Goal: Check status: Check status

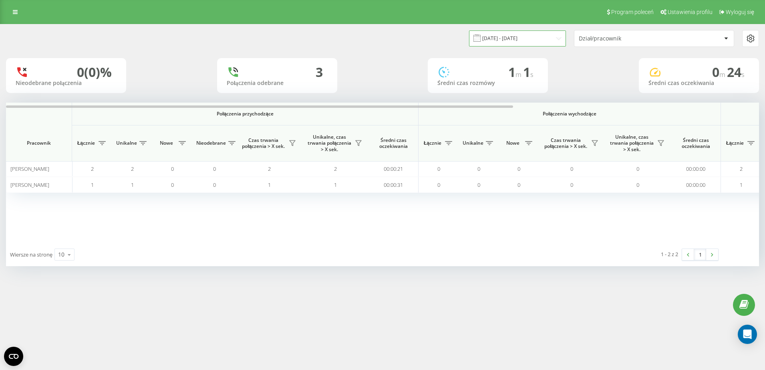
click at [505, 43] on input "[DATE] - [DATE]" at bounding box center [517, 38] width 97 height 16
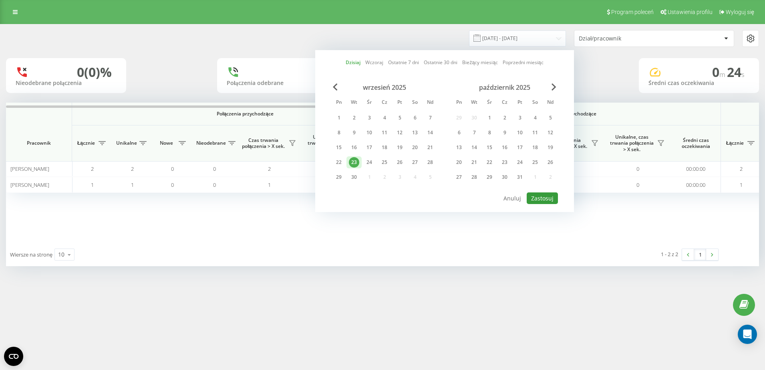
click at [541, 195] on button "Zastosuj" at bounding box center [542, 198] width 31 height 12
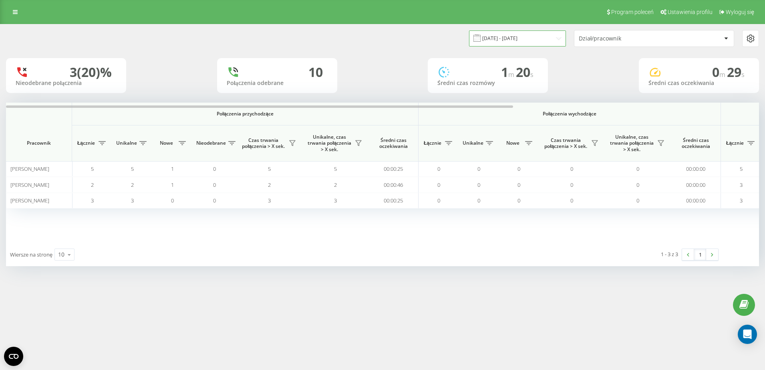
click at [525, 34] on input "[DATE] - [DATE]" at bounding box center [517, 38] width 97 height 16
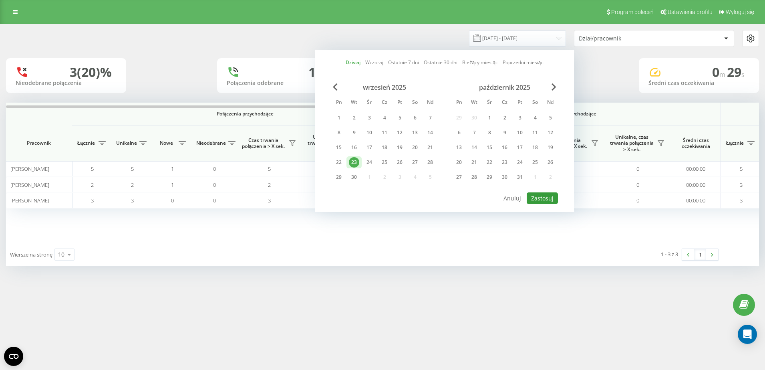
click at [547, 196] on button "Zastosuj" at bounding box center [542, 198] width 31 height 12
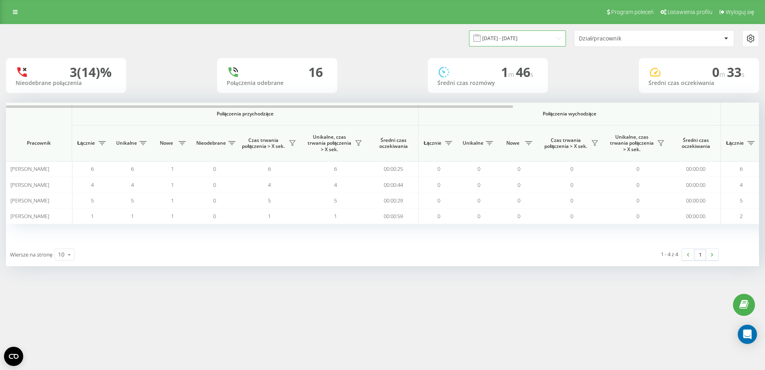
click at [543, 36] on input "[DATE] - [DATE]" at bounding box center [517, 38] width 97 height 16
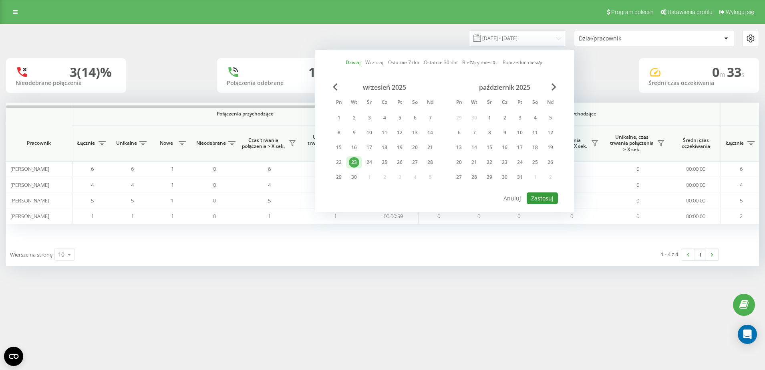
click at [544, 194] on button "Zastosuj" at bounding box center [542, 198] width 31 height 12
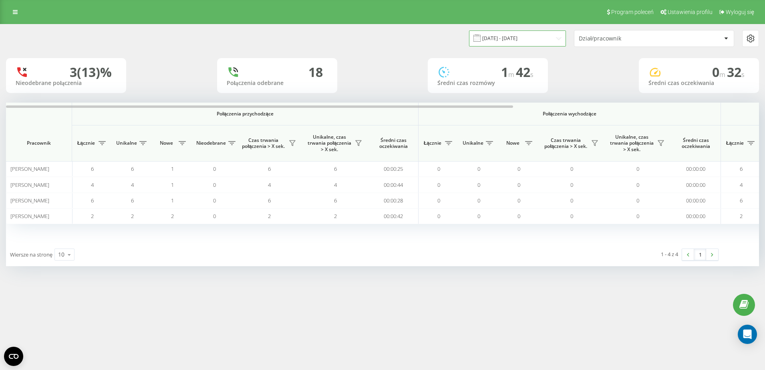
click at [526, 42] on input "[DATE] - [DATE]" at bounding box center [517, 38] width 97 height 16
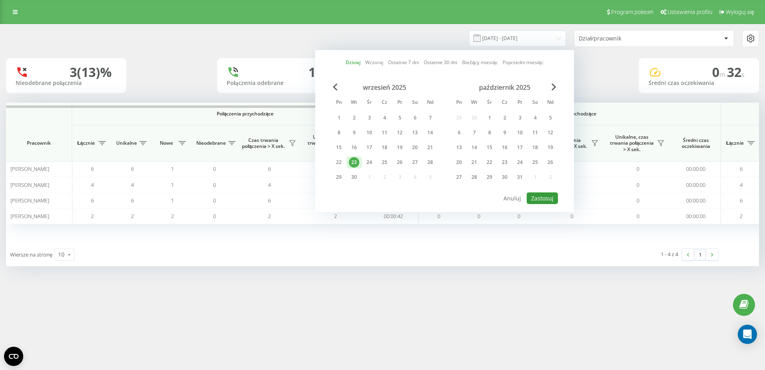
click at [552, 197] on button "Zastosuj" at bounding box center [542, 198] width 31 height 12
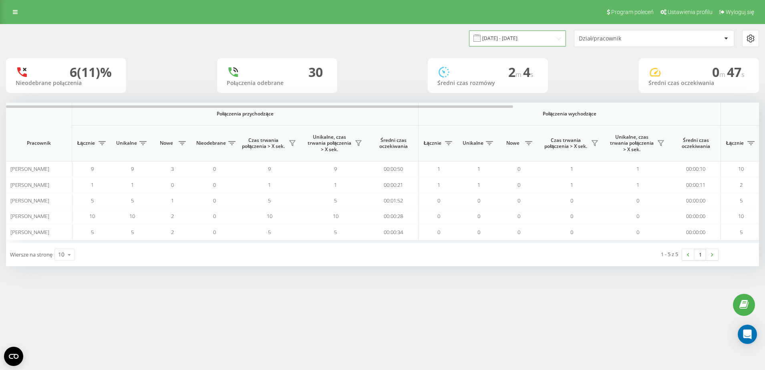
click at [524, 36] on input "[DATE] - [DATE]" at bounding box center [517, 38] width 97 height 16
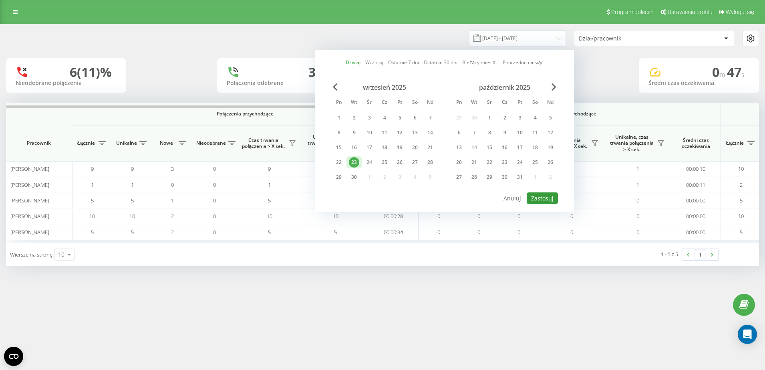
click at [543, 198] on button "Zastosuj" at bounding box center [542, 198] width 31 height 12
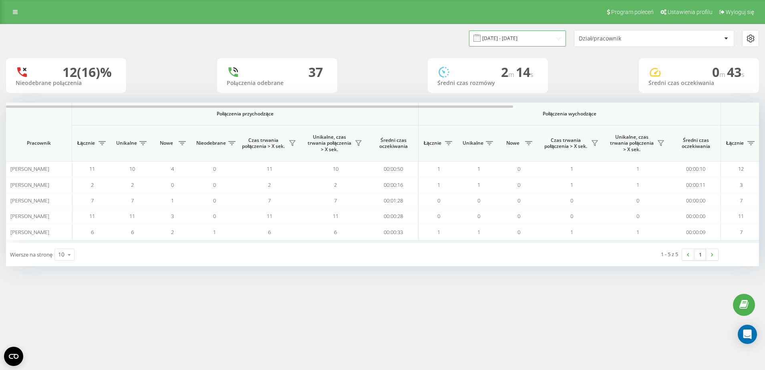
click at [542, 44] on input "[DATE] - [DATE]" at bounding box center [517, 38] width 97 height 16
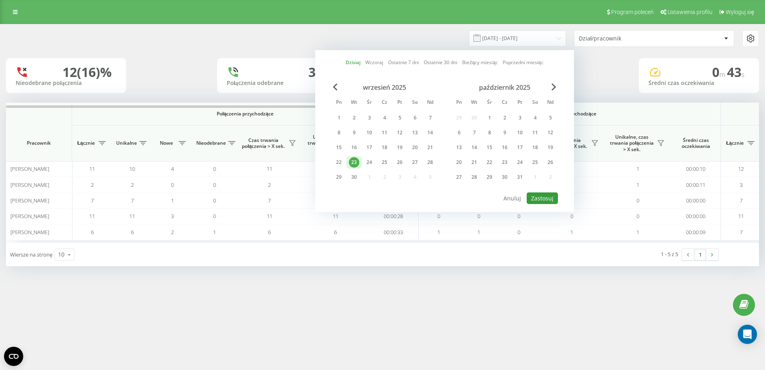
drag, startPoint x: 551, startPoint y: 198, endPoint x: 548, endPoint y: 115, distance: 82.6
click at [551, 198] on button "Zastosuj" at bounding box center [542, 198] width 31 height 12
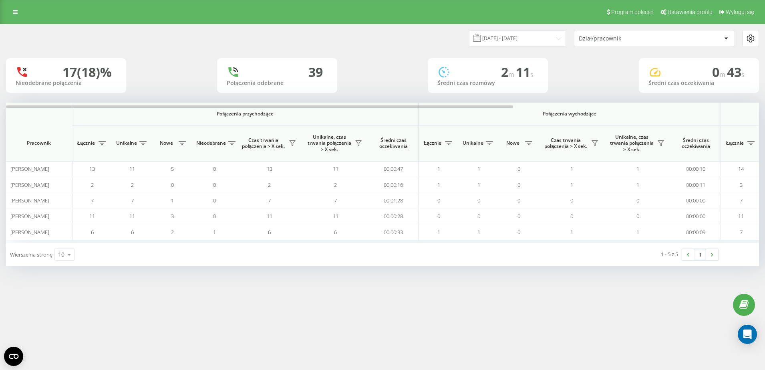
click at [586, 37] on div "Dział/pracownik" at bounding box center [627, 38] width 96 height 7
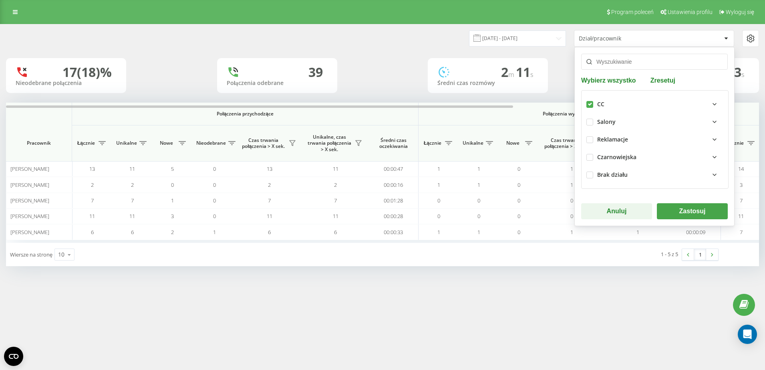
click at [674, 208] on button "Zastosuj" at bounding box center [692, 211] width 71 height 16
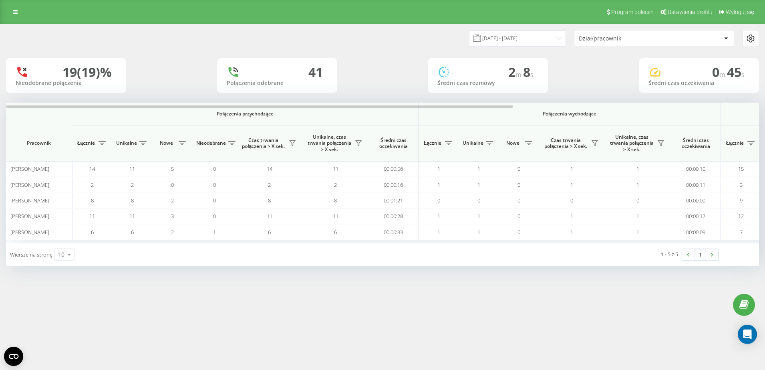
click at [623, 41] on div "Dział/pracownik" at bounding box center [627, 38] width 96 height 7
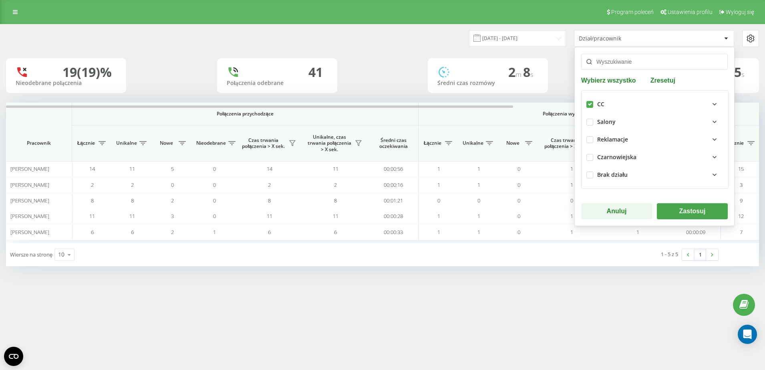
click at [682, 210] on button "Zastosuj" at bounding box center [692, 211] width 71 height 16
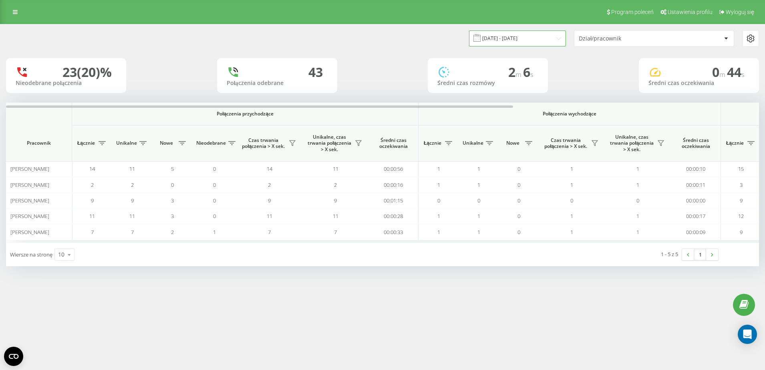
click at [522, 45] on input "[DATE] - [DATE]" at bounding box center [517, 38] width 97 height 16
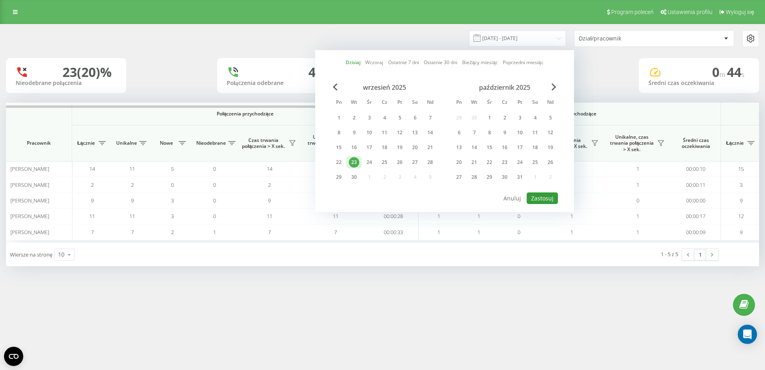
click at [534, 195] on button "Zastosuj" at bounding box center [542, 198] width 31 height 12
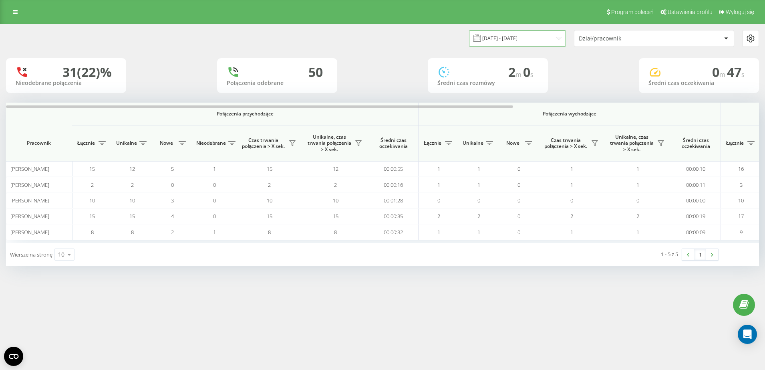
click at [546, 32] on input "[DATE] - [DATE]" at bounding box center [517, 38] width 97 height 16
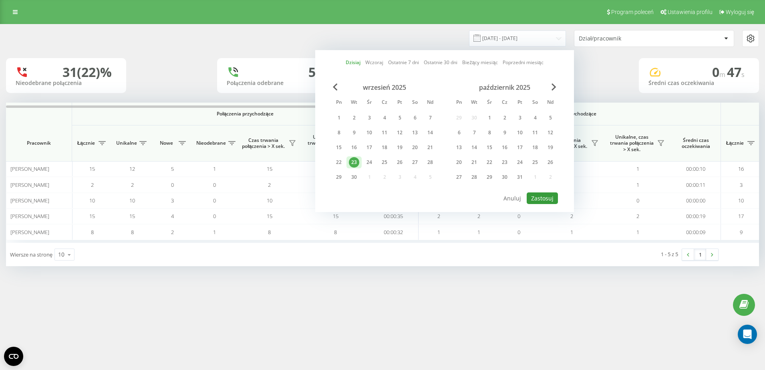
drag, startPoint x: 554, startPoint y: 198, endPoint x: 552, endPoint y: 183, distance: 14.6
click at [553, 195] on button "Zastosuj" at bounding box center [542, 198] width 31 height 12
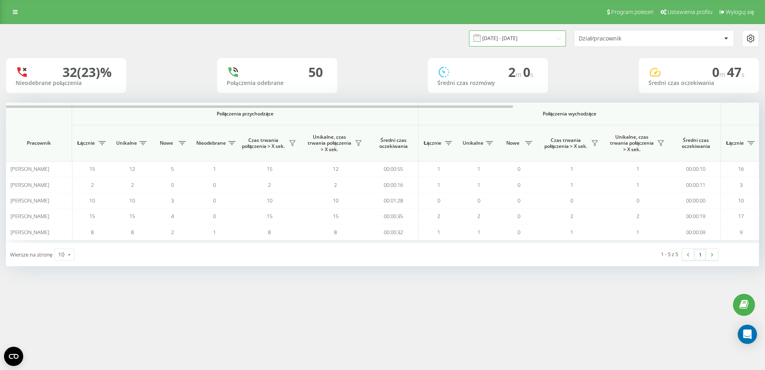
click at [541, 33] on input "[DATE] - [DATE]" at bounding box center [517, 38] width 97 height 16
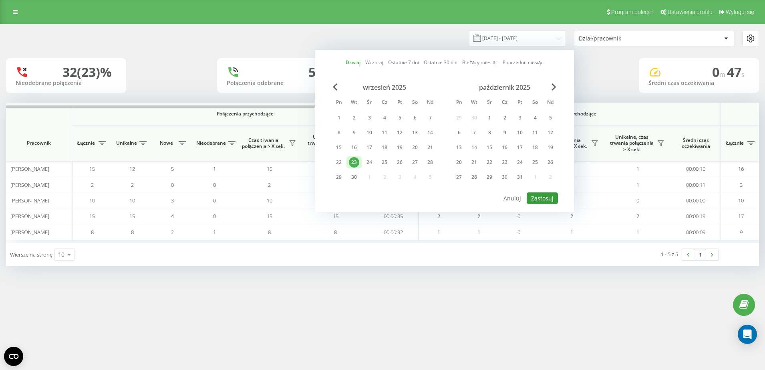
click at [544, 195] on button "Zastosuj" at bounding box center [542, 198] width 31 height 12
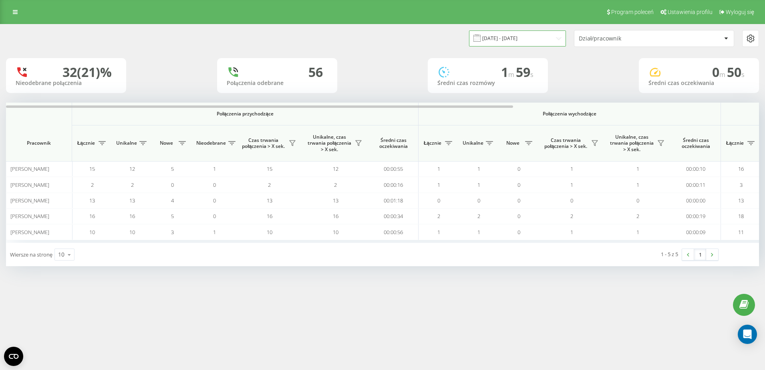
click at [497, 38] on input "[DATE] - [DATE]" at bounding box center [517, 38] width 97 height 16
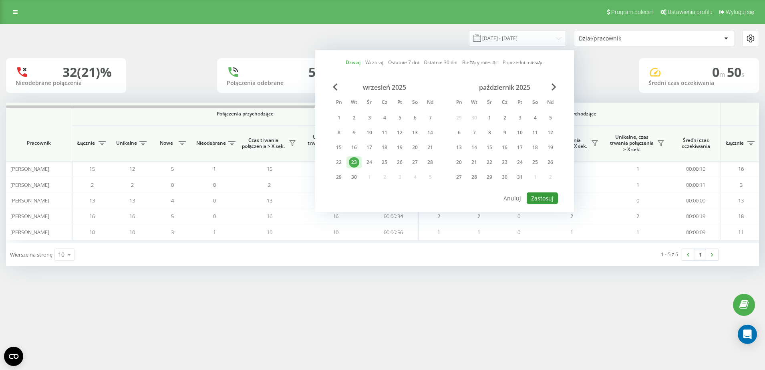
click at [533, 198] on button "Zastosuj" at bounding box center [542, 198] width 31 height 12
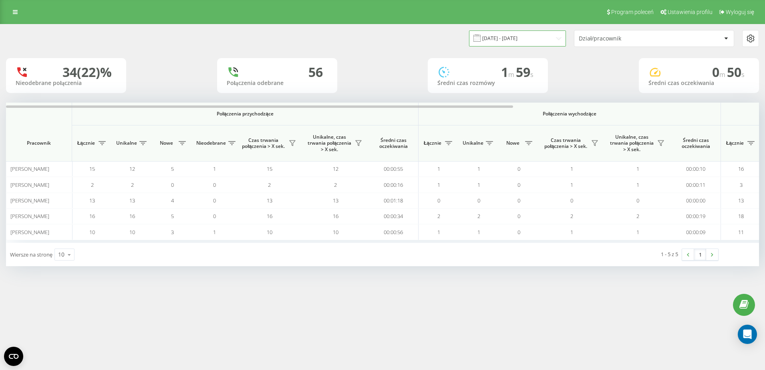
click at [534, 34] on input "[DATE] - [DATE]" at bounding box center [517, 38] width 97 height 16
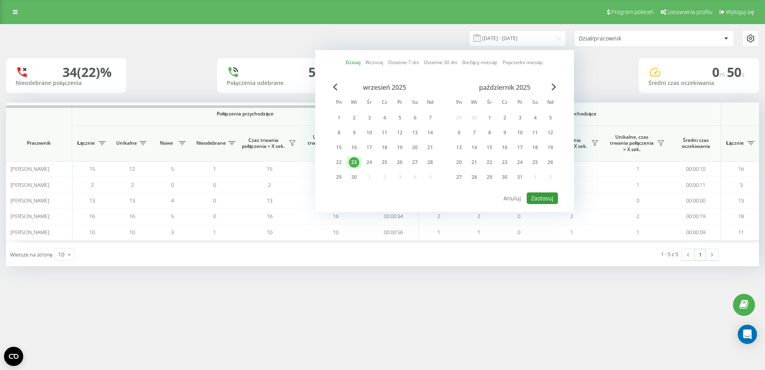
click at [551, 195] on button "Zastosuj" at bounding box center [542, 198] width 31 height 12
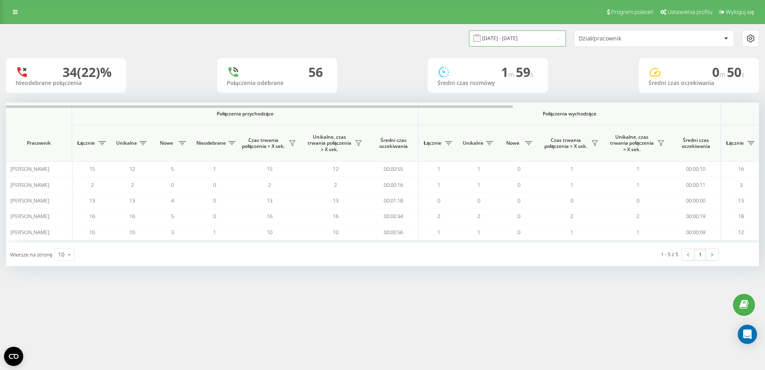
click at [538, 36] on input "[DATE] - [DATE]" at bounding box center [517, 38] width 97 height 16
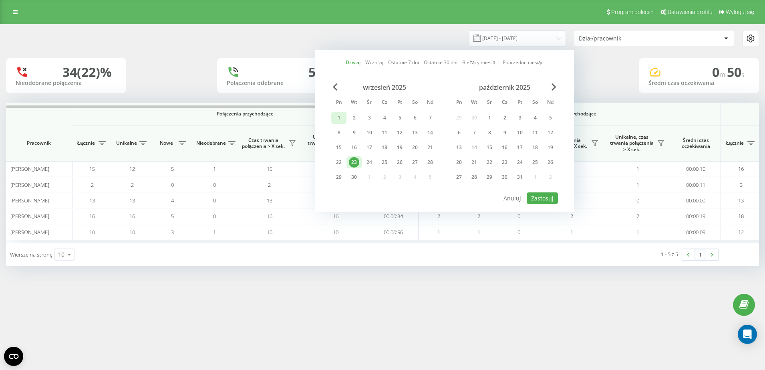
click at [343, 116] on div "1" at bounding box center [339, 118] width 10 height 10
click at [361, 163] on div "23" at bounding box center [353, 162] width 15 height 12
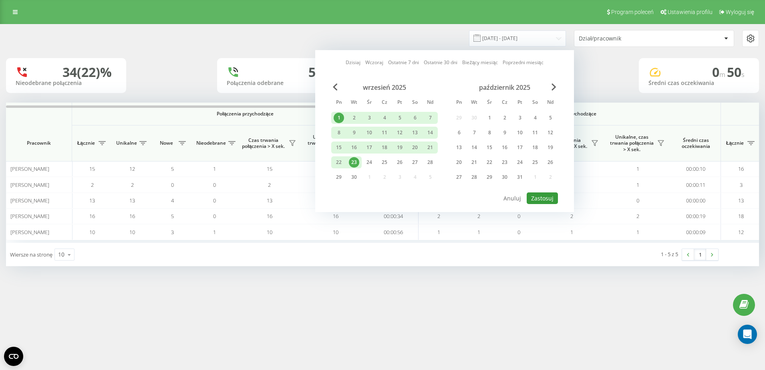
click at [535, 195] on button "Zastosuj" at bounding box center [542, 198] width 31 height 12
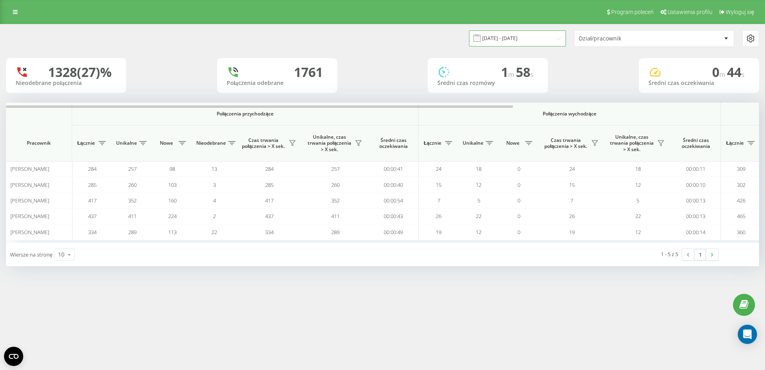
click at [546, 40] on input "[DATE] - [DATE]" at bounding box center [517, 38] width 97 height 16
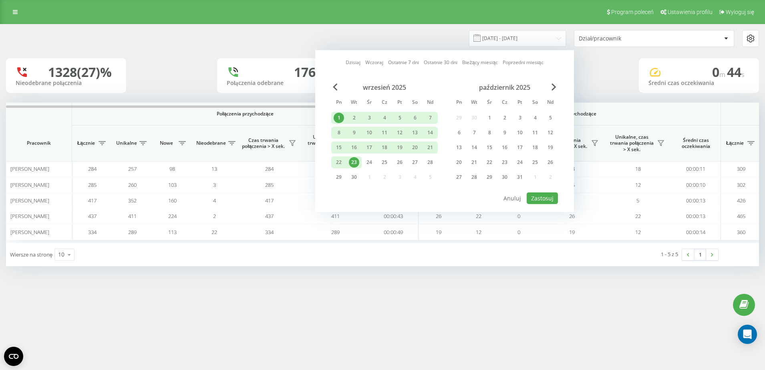
click at [356, 161] on div "23" at bounding box center [354, 162] width 10 height 10
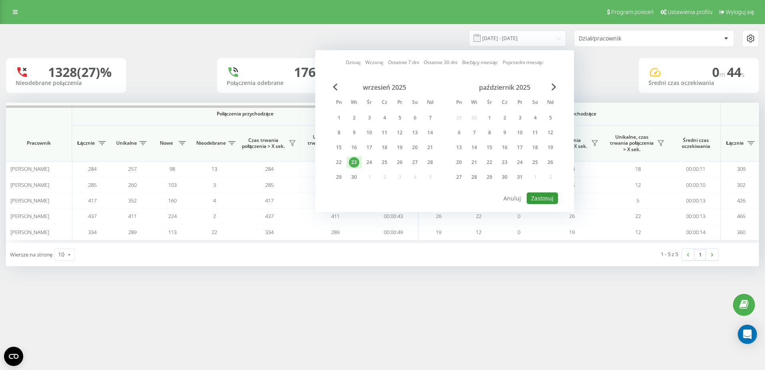
drag, startPoint x: 553, startPoint y: 197, endPoint x: 489, endPoint y: 207, distance: 65.3
click at [552, 196] on button "Zastosuj" at bounding box center [542, 198] width 31 height 12
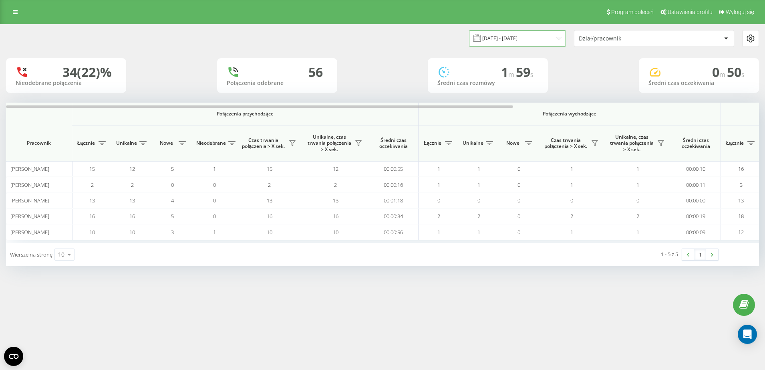
click at [532, 38] on input "[DATE] - [DATE]" at bounding box center [517, 38] width 97 height 16
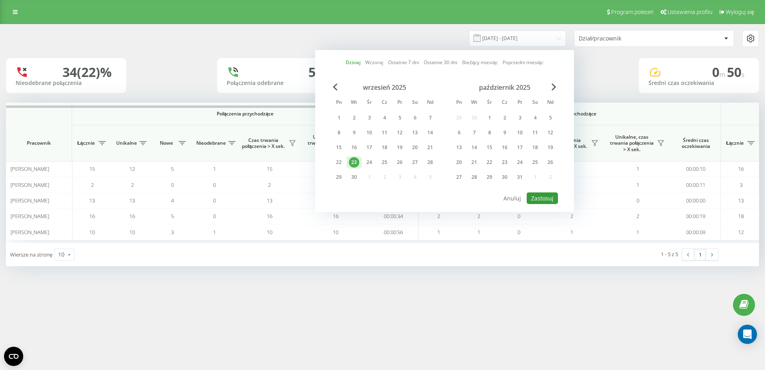
click at [541, 197] on button "Zastosuj" at bounding box center [542, 198] width 31 height 12
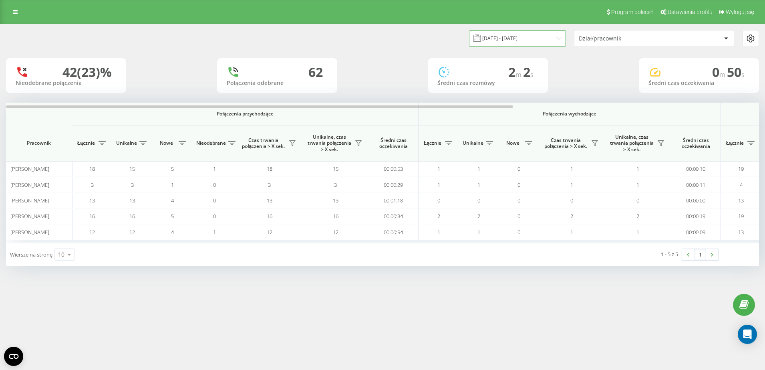
click at [543, 40] on input "[DATE] - [DATE]" at bounding box center [517, 38] width 97 height 16
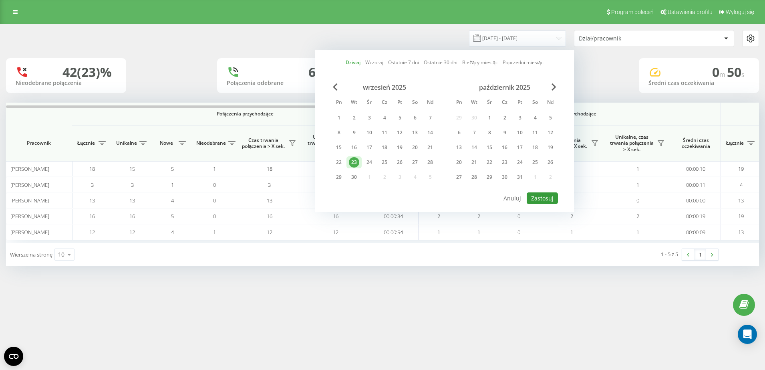
click at [547, 197] on button "Zastosuj" at bounding box center [542, 198] width 31 height 12
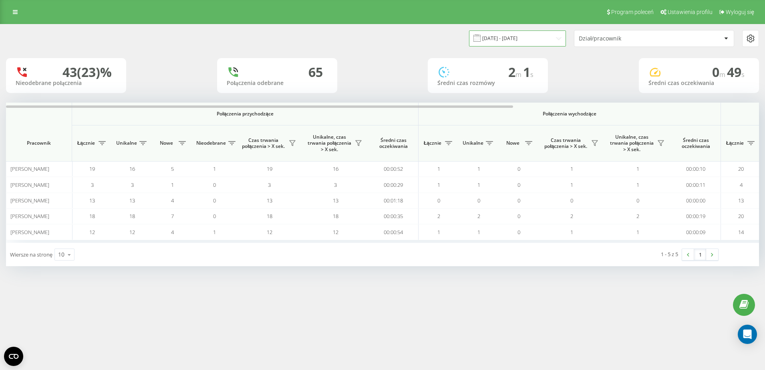
click at [529, 40] on input "[DATE] - [DATE]" at bounding box center [517, 38] width 97 height 16
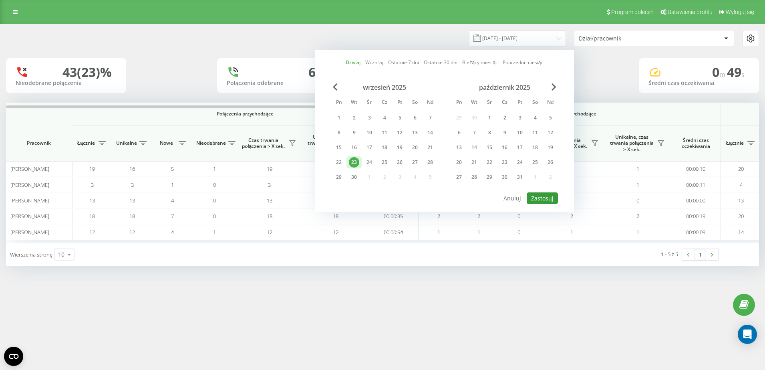
click at [538, 195] on button "Zastosuj" at bounding box center [542, 198] width 31 height 12
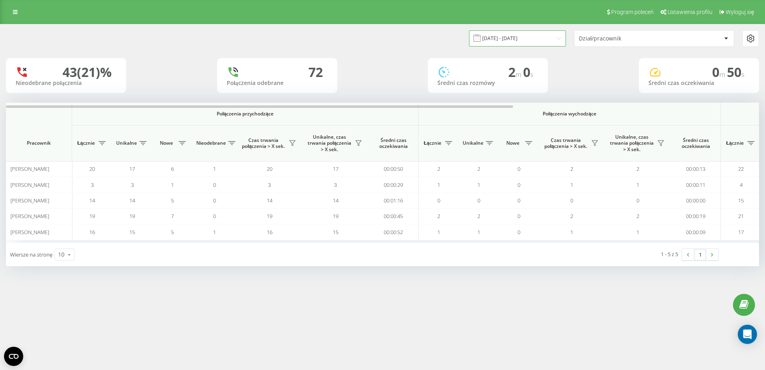
click at [506, 36] on input "[DATE] - [DATE]" at bounding box center [517, 38] width 97 height 16
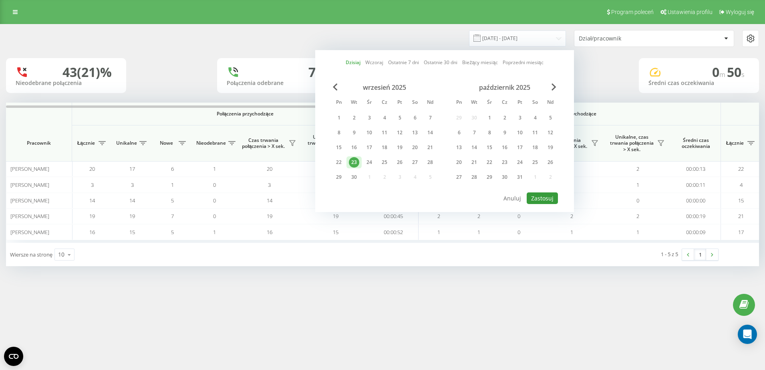
click at [540, 196] on button "Zastosuj" at bounding box center [542, 198] width 31 height 12
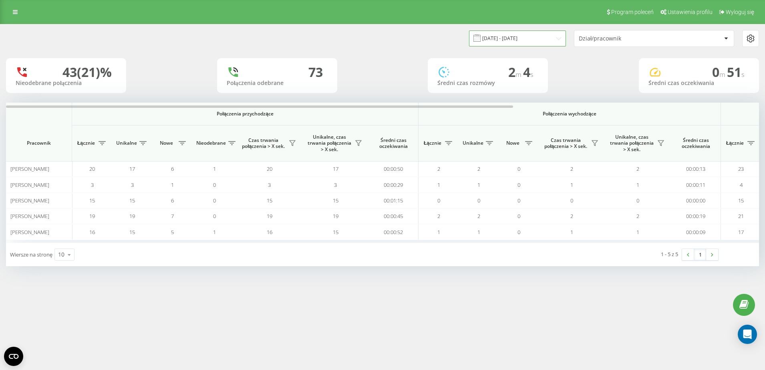
click at [518, 42] on input "[DATE] - [DATE]" at bounding box center [517, 38] width 97 height 16
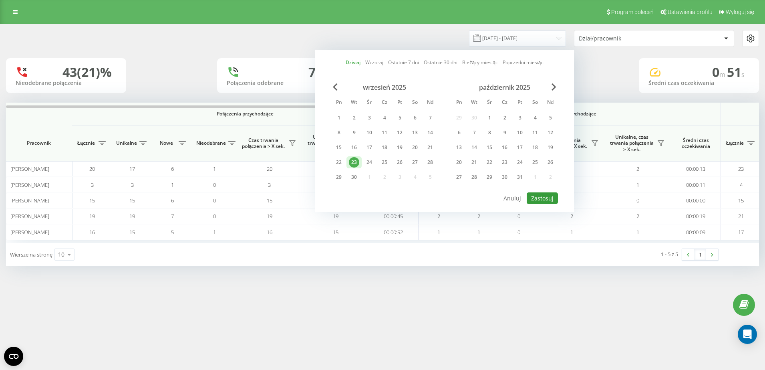
click at [535, 197] on button "Zastosuj" at bounding box center [542, 198] width 31 height 12
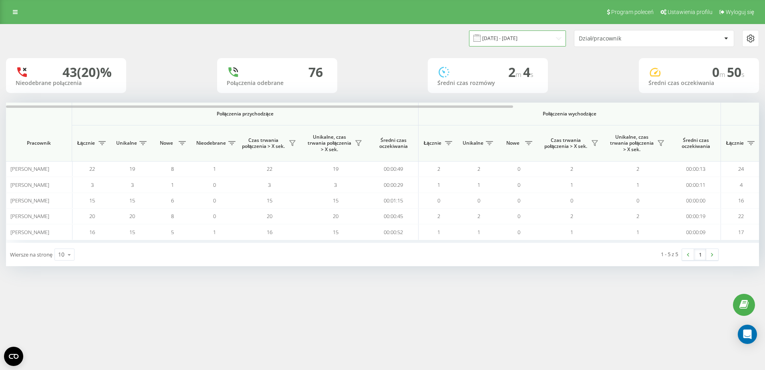
click at [503, 41] on input "[DATE] - [DATE]" at bounding box center [517, 38] width 97 height 16
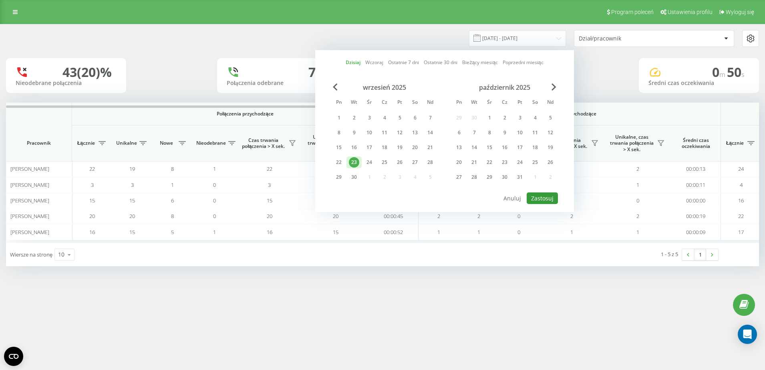
click at [543, 196] on button "Zastosuj" at bounding box center [542, 198] width 31 height 12
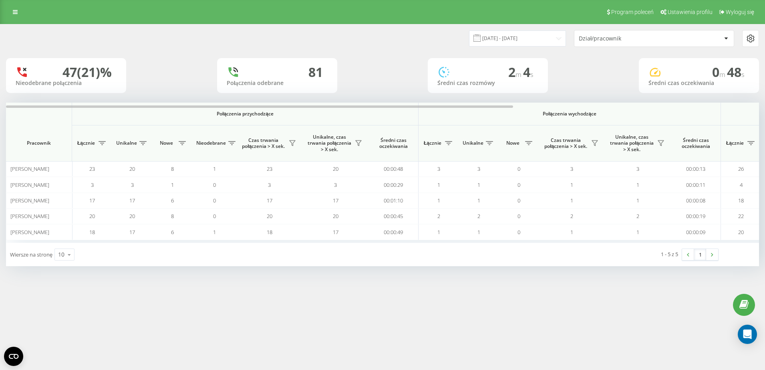
click at [601, 36] on div "Dział/pracownik" at bounding box center [627, 38] width 96 height 7
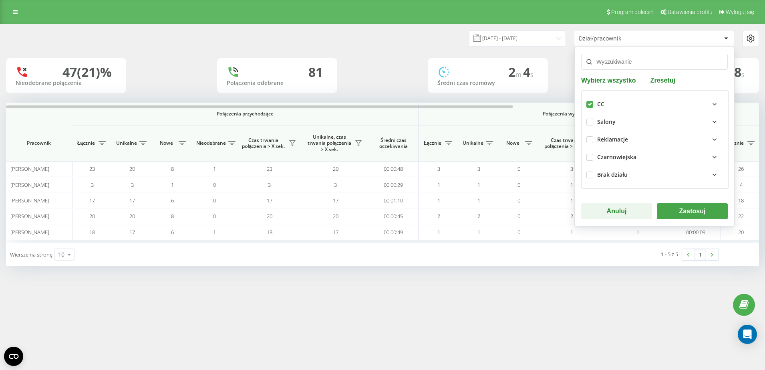
click at [680, 215] on button "Zastosuj" at bounding box center [692, 211] width 71 height 16
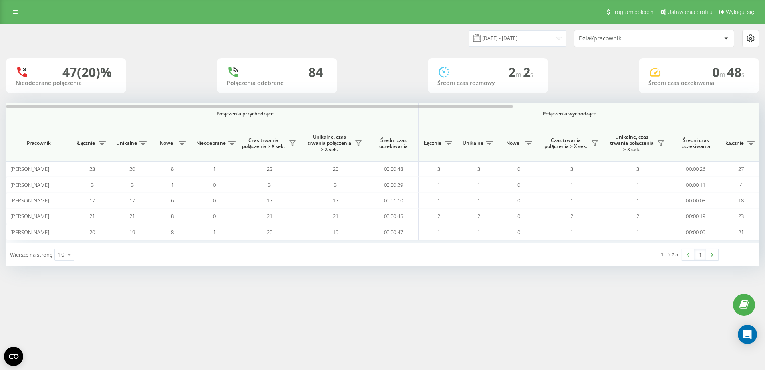
click at [593, 35] on div "Dział/pracownik" at bounding box center [627, 38] width 96 height 7
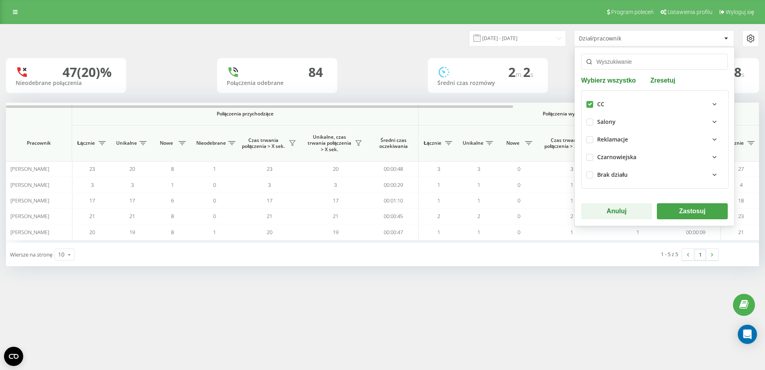
click at [688, 210] on button "Zastosuj" at bounding box center [692, 211] width 71 height 16
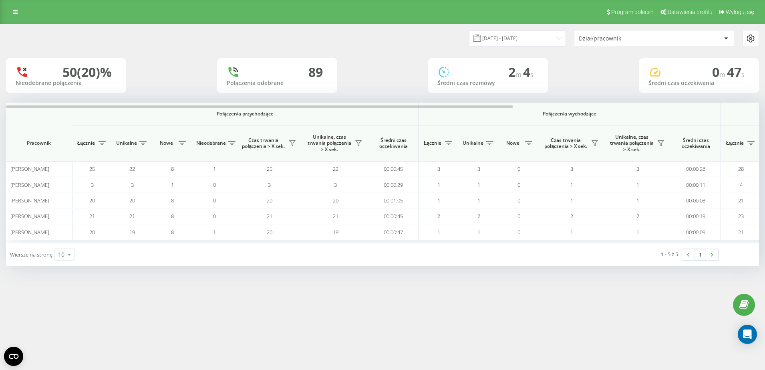
click at [517, 50] on div "[DATE] - [DATE] Dział/pracownik" at bounding box center [382, 38] width 764 height 28
click at [523, 41] on input "[DATE] - [DATE]" at bounding box center [517, 38] width 97 height 16
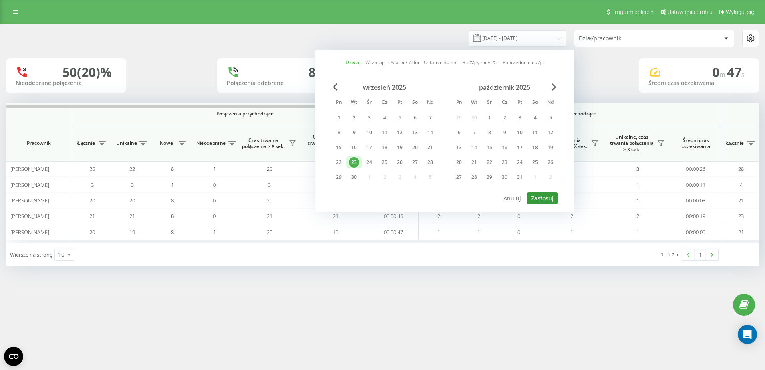
click at [544, 198] on button "Zastosuj" at bounding box center [542, 198] width 31 height 12
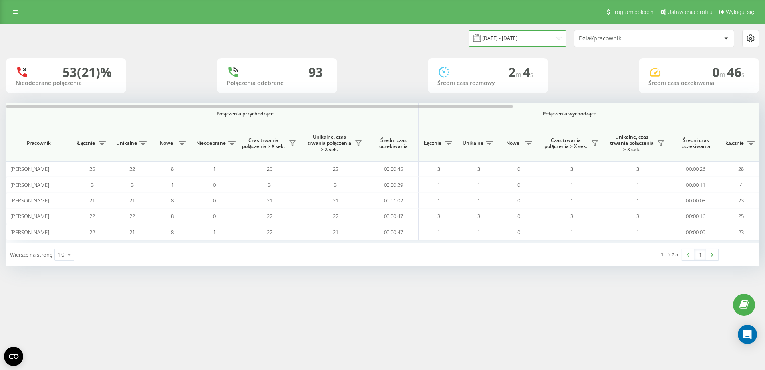
click at [534, 40] on input "[DATE] - [DATE]" at bounding box center [517, 38] width 97 height 16
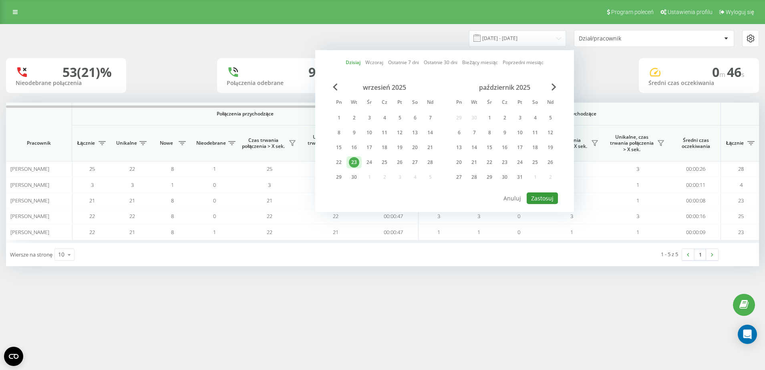
click at [545, 196] on button "Zastosuj" at bounding box center [542, 198] width 31 height 12
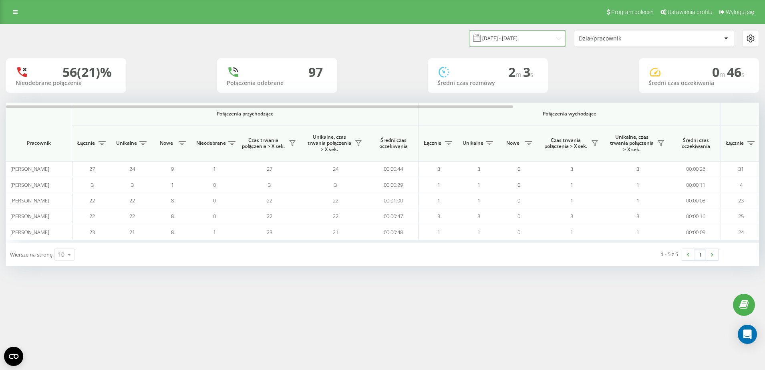
click at [541, 40] on input "[DATE] - [DATE]" at bounding box center [517, 38] width 97 height 16
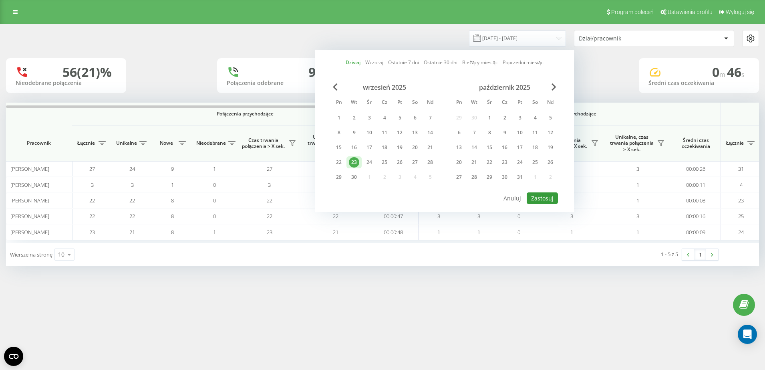
click at [542, 195] on button "Zastosuj" at bounding box center [542, 198] width 31 height 12
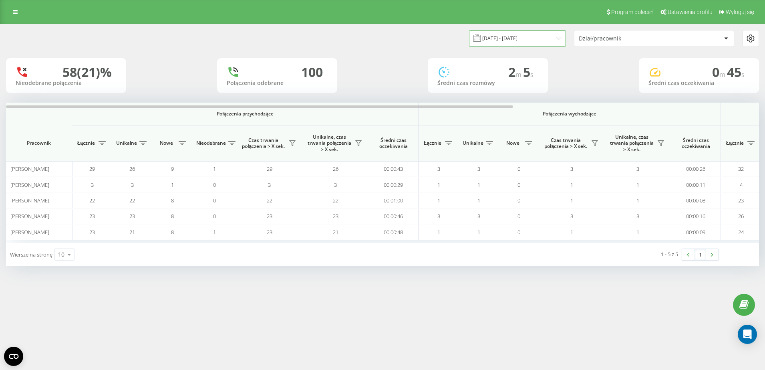
click at [538, 39] on input "[DATE] - [DATE]" at bounding box center [517, 38] width 97 height 16
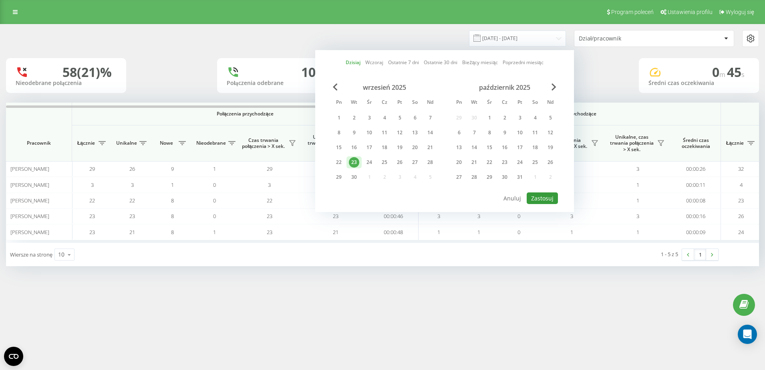
click at [547, 200] on button "Zastosuj" at bounding box center [542, 198] width 31 height 12
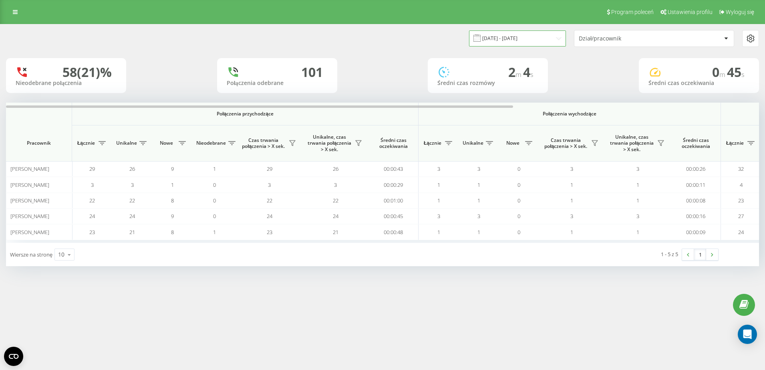
click at [534, 39] on input "[DATE] - [DATE]" at bounding box center [517, 38] width 97 height 16
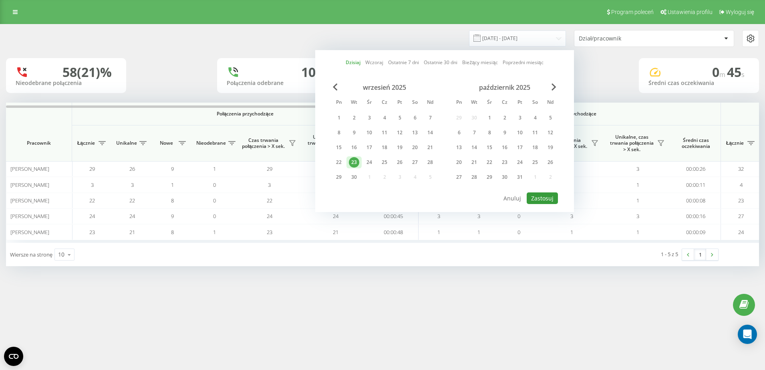
click at [542, 194] on button "Zastosuj" at bounding box center [542, 198] width 31 height 12
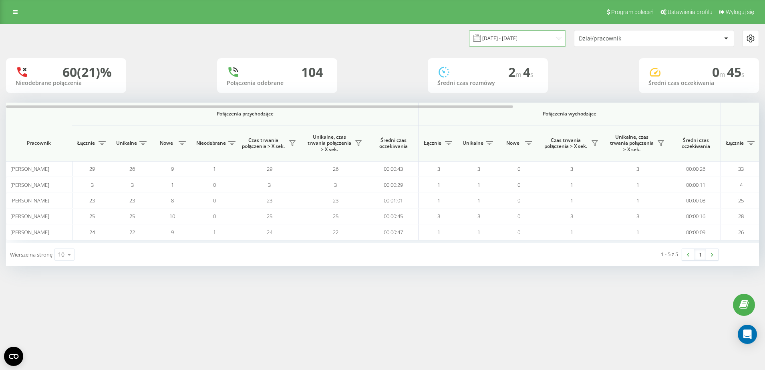
click at [531, 38] on input "[DATE] - [DATE]" at bounding box center [517, 38] width 97 height 16
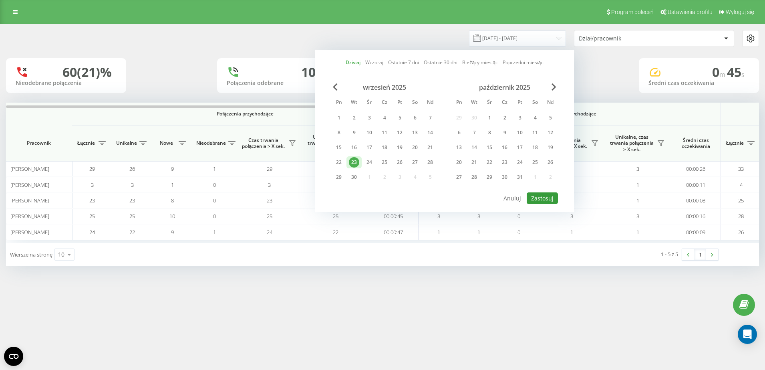
click at [548, 198] on button "Zastosuj" at bounding box center [542, 198] width 31 height 12
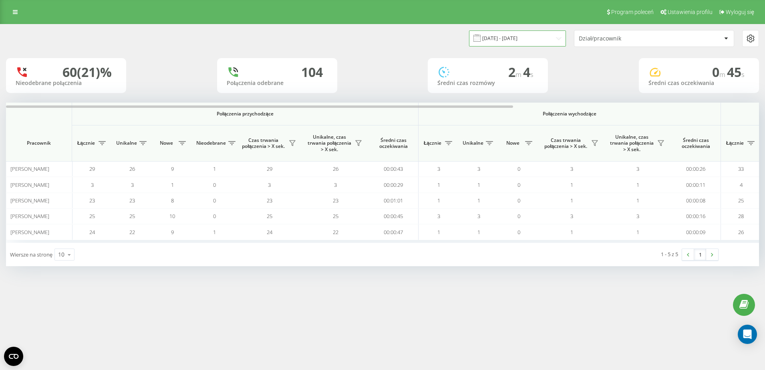
drag, startPoint x: 539, startPoint y: 31, endPoint x: 539, endPoint y: 42, distance: 10.8
click at [539, 32] on input "[DATE] - [DATE]" at bounding box center [517, 38] width 97 height 16
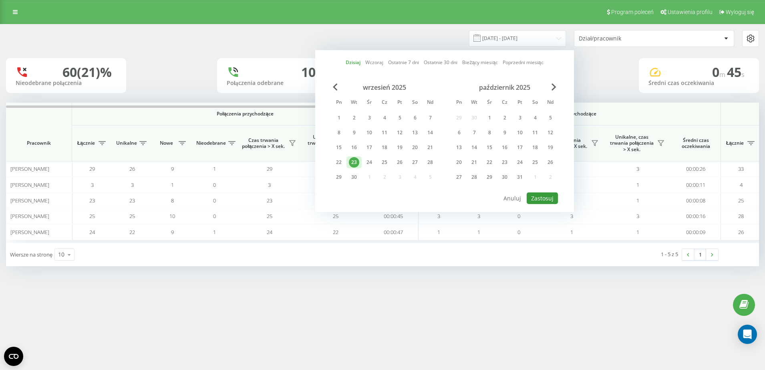
click at [551, 197] on button "Zastosuj" at bounding box center [542, 198] width 31 height 12
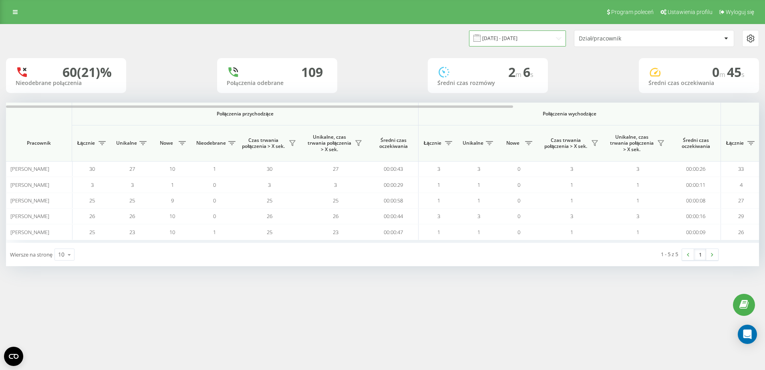
click at [519, 39] on input "[DATE] - [DATE]" at bounding box center [517, 38] width 97 height 16
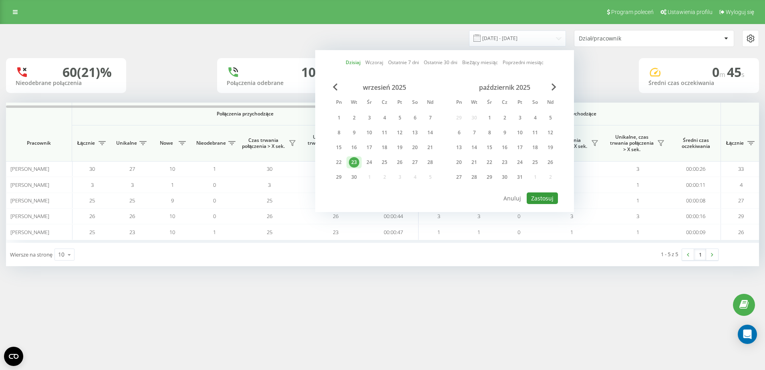
click at [542, 199] on button "Zastosuj" at bounding box center [542, 198] width 31 height 12
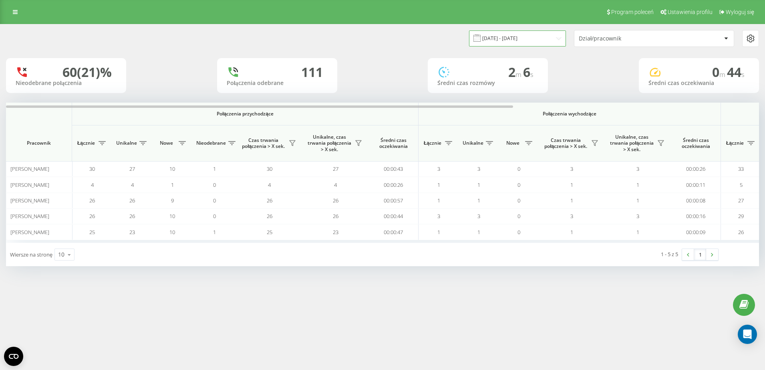
click at [527, 41] on input "[DATE] - [DATE]" at bounding box center [517, 38] width 97 height 16
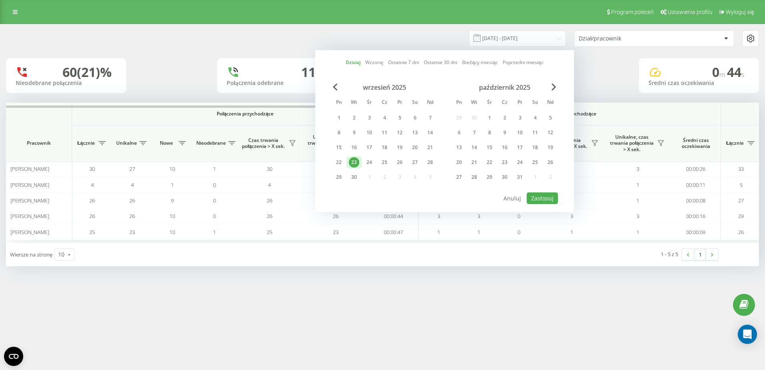
click at [546, 205] on div "[DATE] [DATE] Ostatnie 7 dni Ostatnie 30 dni Bieżący miesiąc Poprzedni miesiąc …" at bounding box center [444, 131] width 259 height 162
click at [547, 200] on button "Zastosuj" at bounding box center [542, 198] width 31 height 12
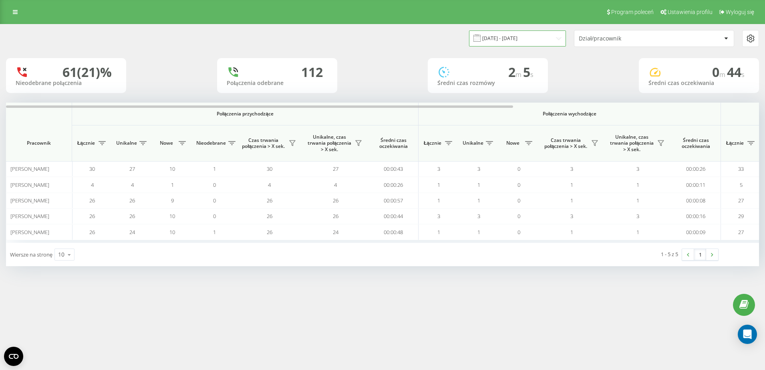
click at [545, 40] on input "[DATE] - [DATE]" at bounding box center [517, 38] width 97 height 16
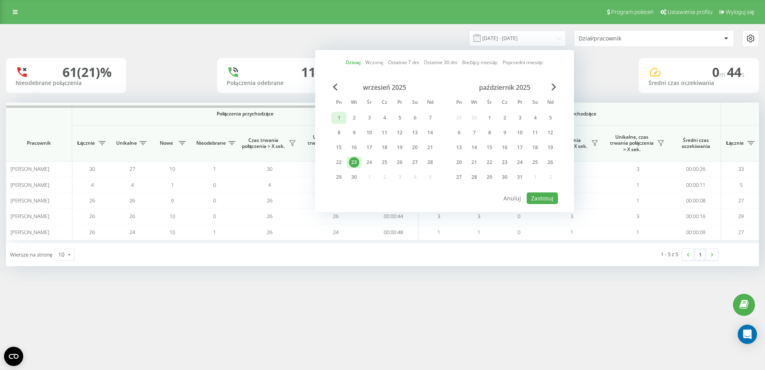
click at [339, 122] on div "1" at bounding box center [339, 118] width 10 height 10
click at [354, 164] on div "23" at bounding box center [354, 162] width 10 height 10
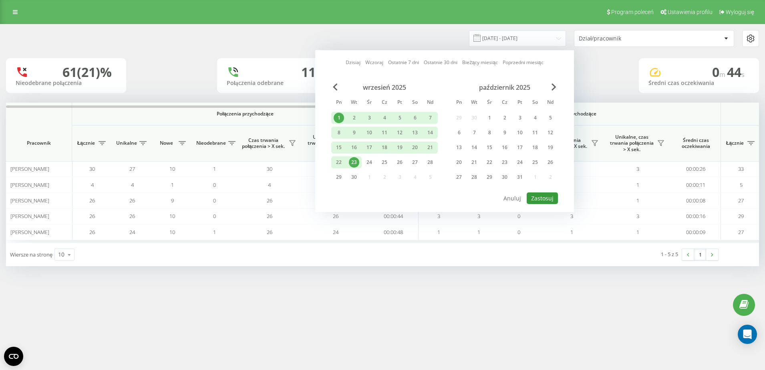
click at [535, 197] on button "Zastosuj" at bounding box center [542, 198] width 31 height 12
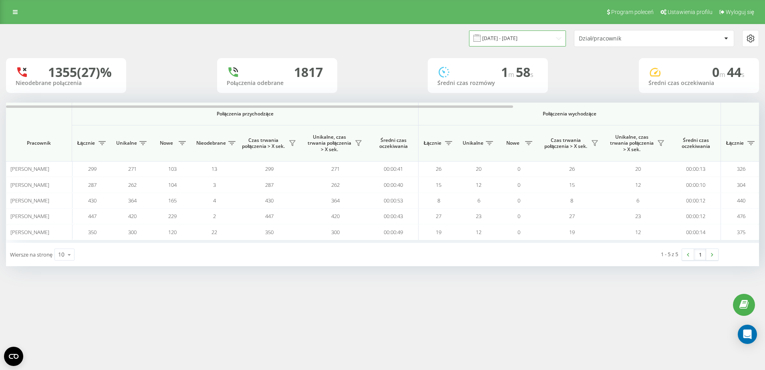
click at [549, 38] on input "[DATE] - [DATE]" at bounding box center [517, 38] width 97 height 16
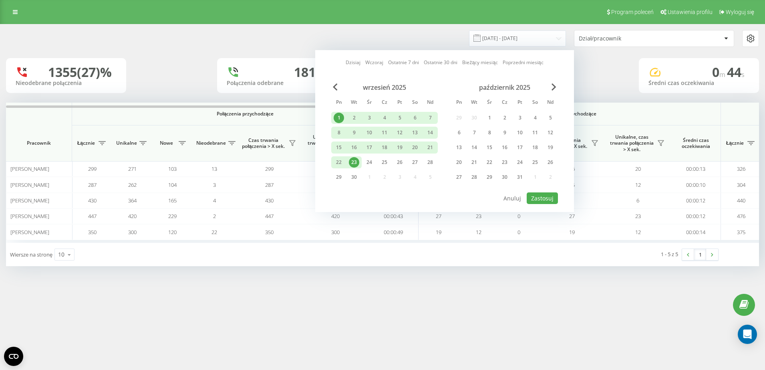
click at [354, 164] on div "23" at bounding box center [354, 162] width 10 height 10
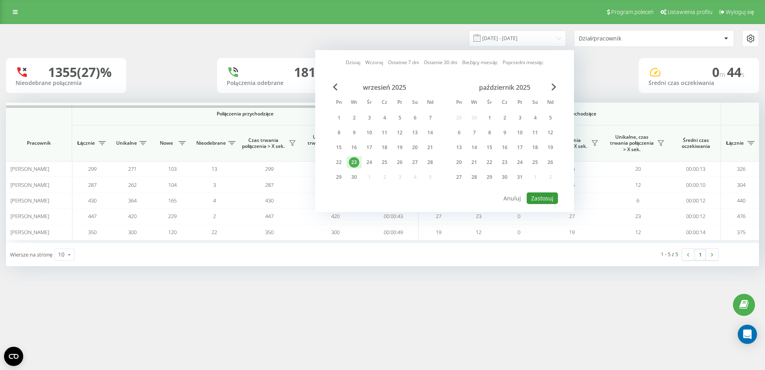
click at [549, 197] on button "Zastosuj" at bounding box center [542, 198] width 31 height 12
type input "[DATE] - [DATE]"
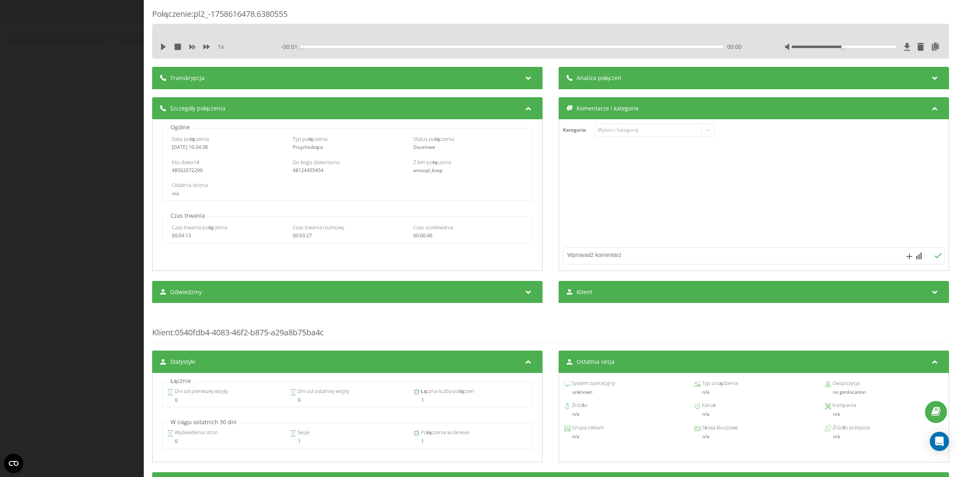
click at [481, 75] on div "Transkrypcja" at bounding box center [347, 78] width 390 height 22
